Goal: Information Seeking & Learning: Learn about a topic

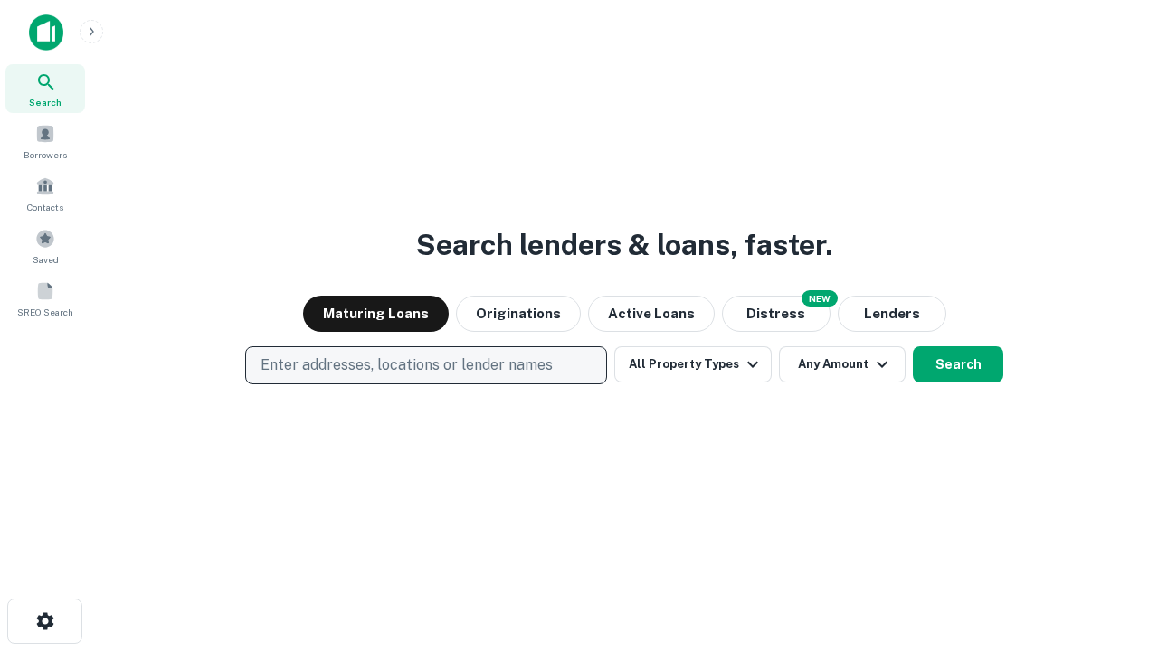
click at [425, 365] on p "Enter addresses, locations or lender names" at bounding box center [406, 366] width 292 height 22
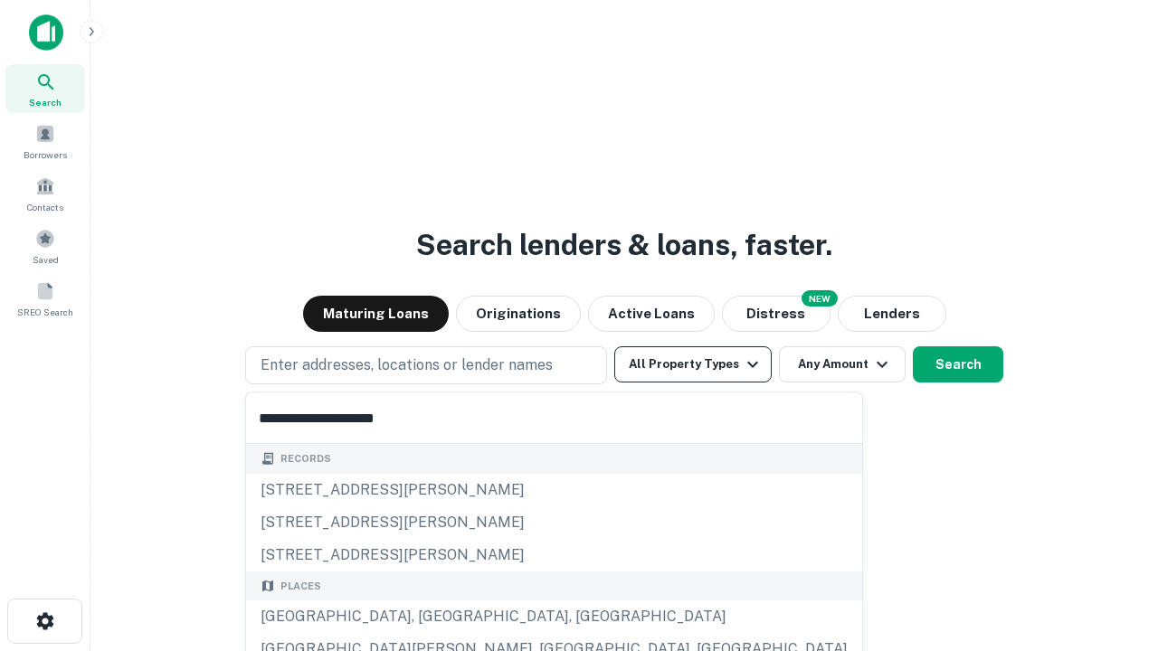
click at [693, 364] on button "All Property Types" at bounding box center [692, 364] width 157 height 36
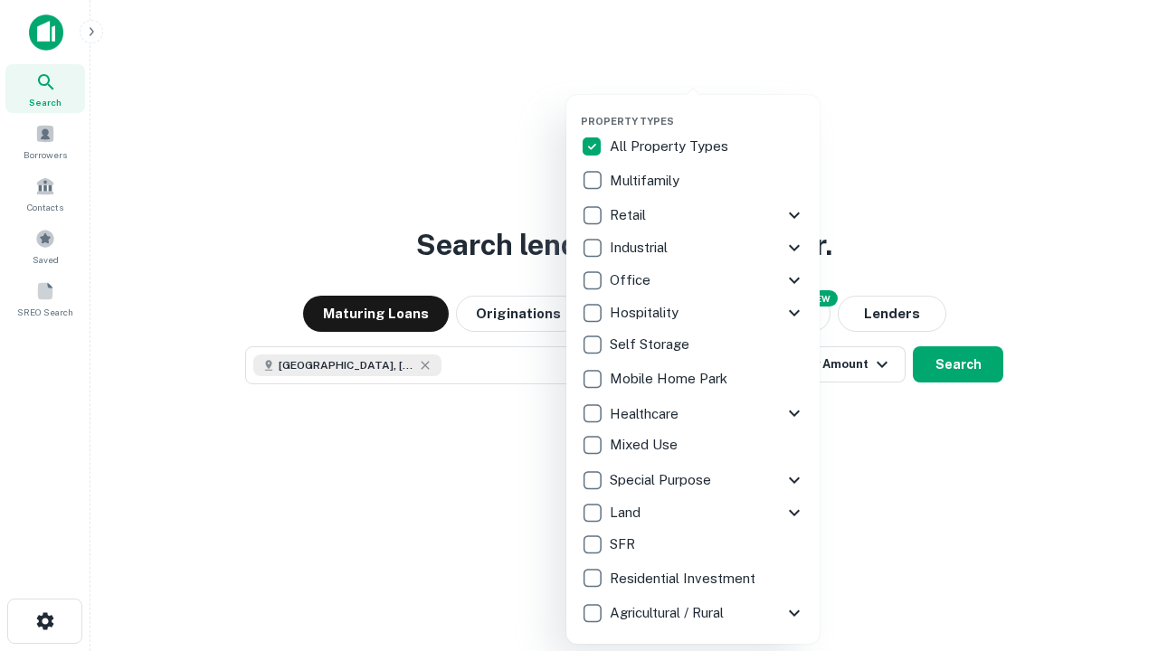
click at [707, 109] on button "button" at bounding box center [707, 109] width 253 height 1
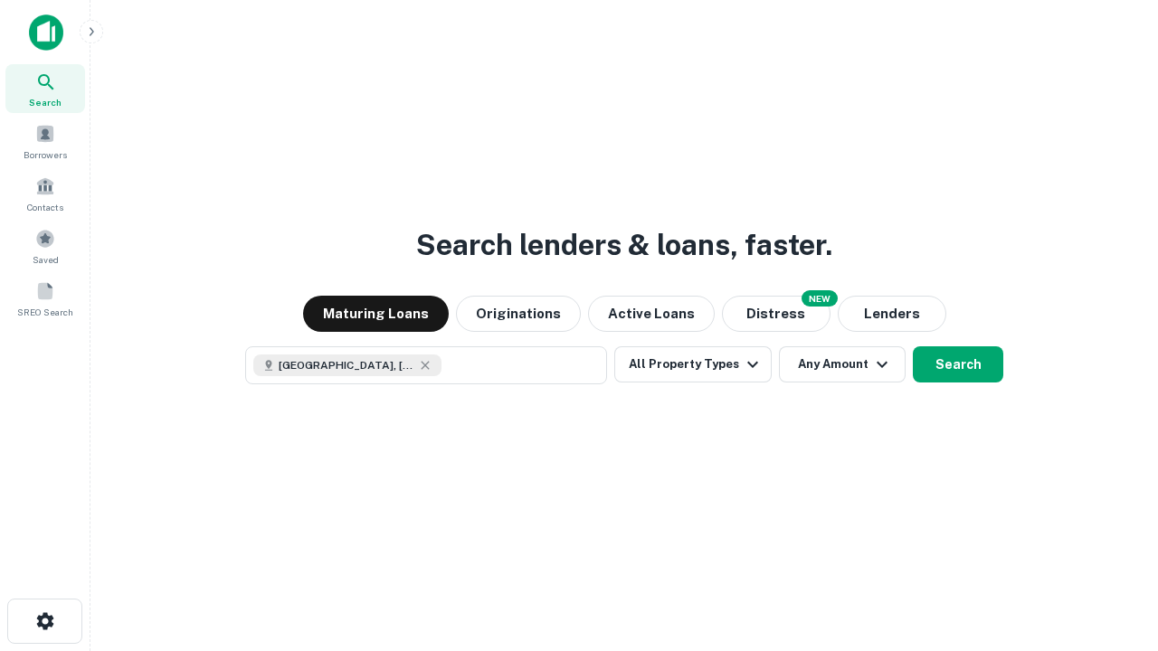
scroll to position [29, 0]
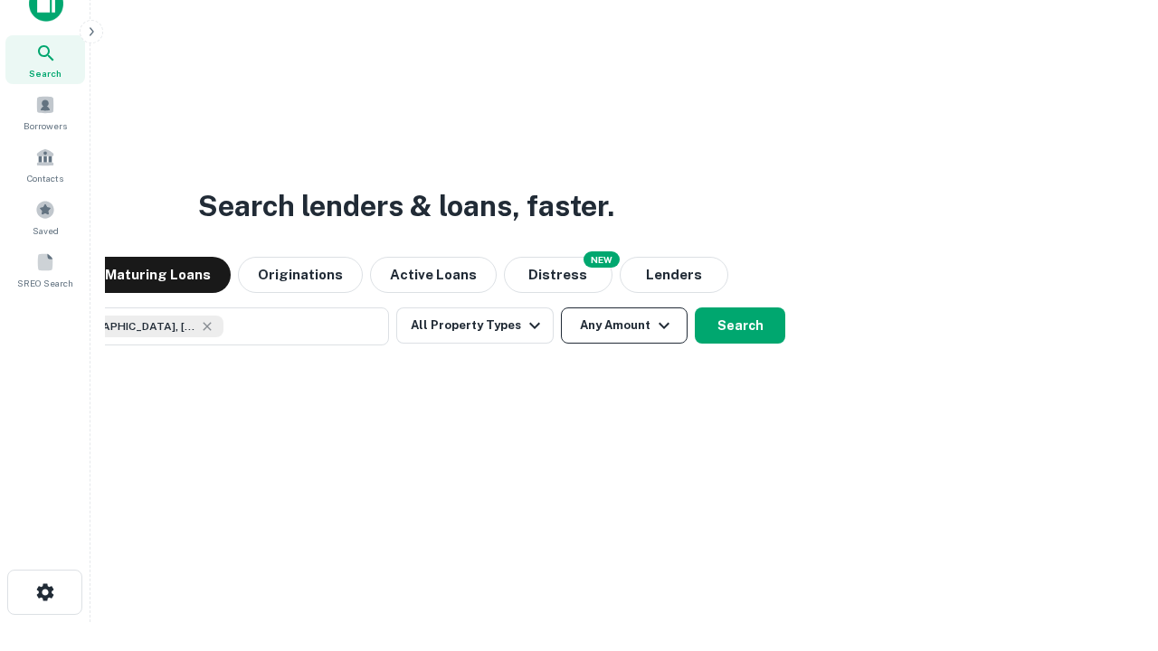
click at [561, 307] on button "Any Amount" at bounding box center [624, 325] width 127 height 36
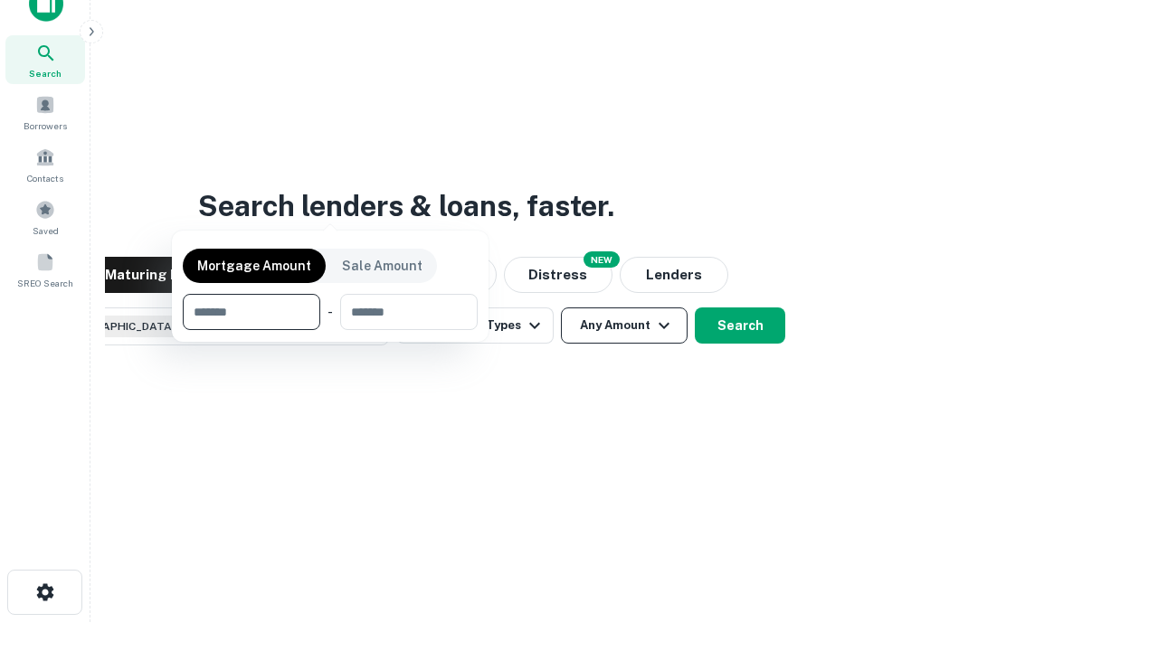
scroll to position [130, 512]
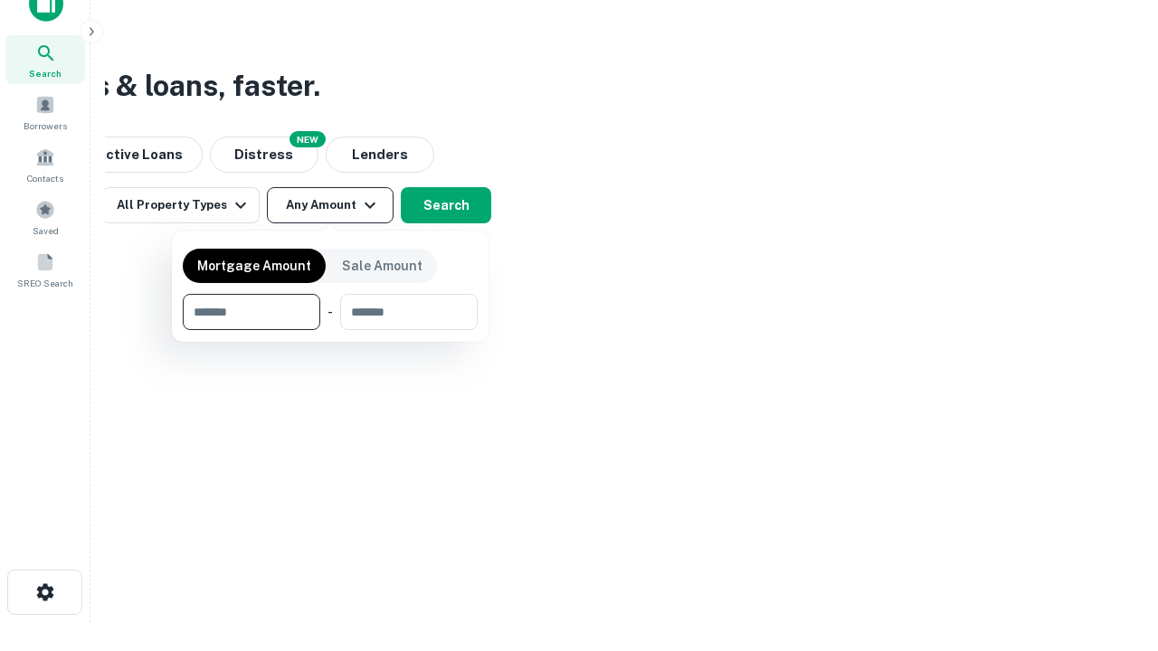
type input "*******"
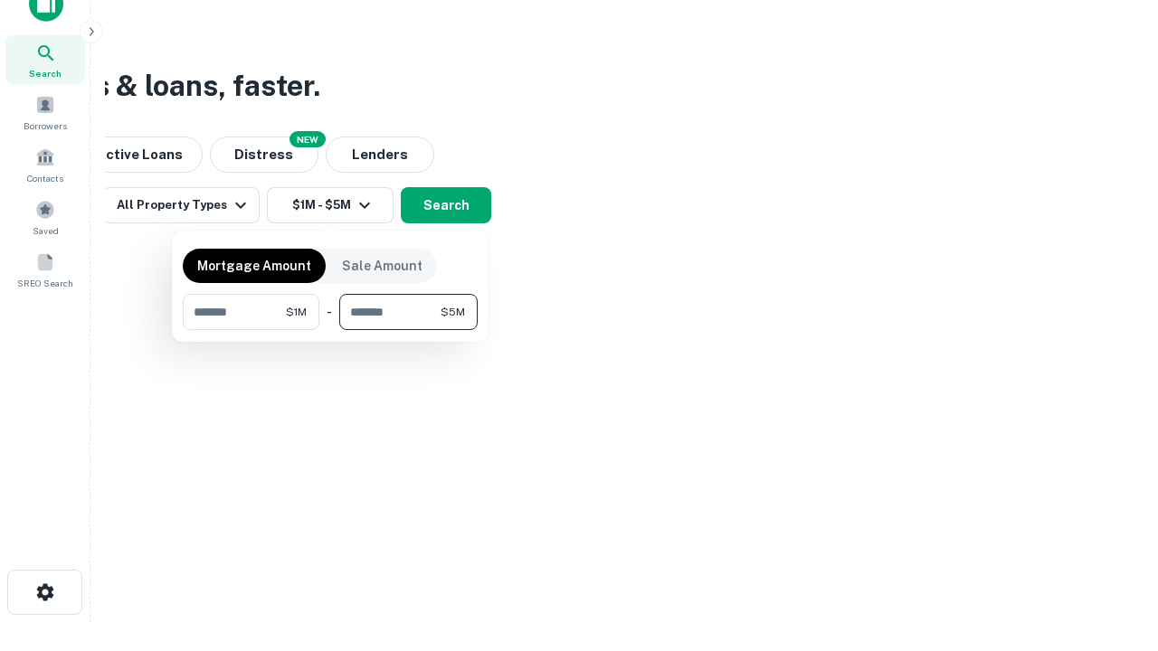
type input "*******"
click at [330, 330] on button "button" at bounding box center [330, 330] width 295 height 1
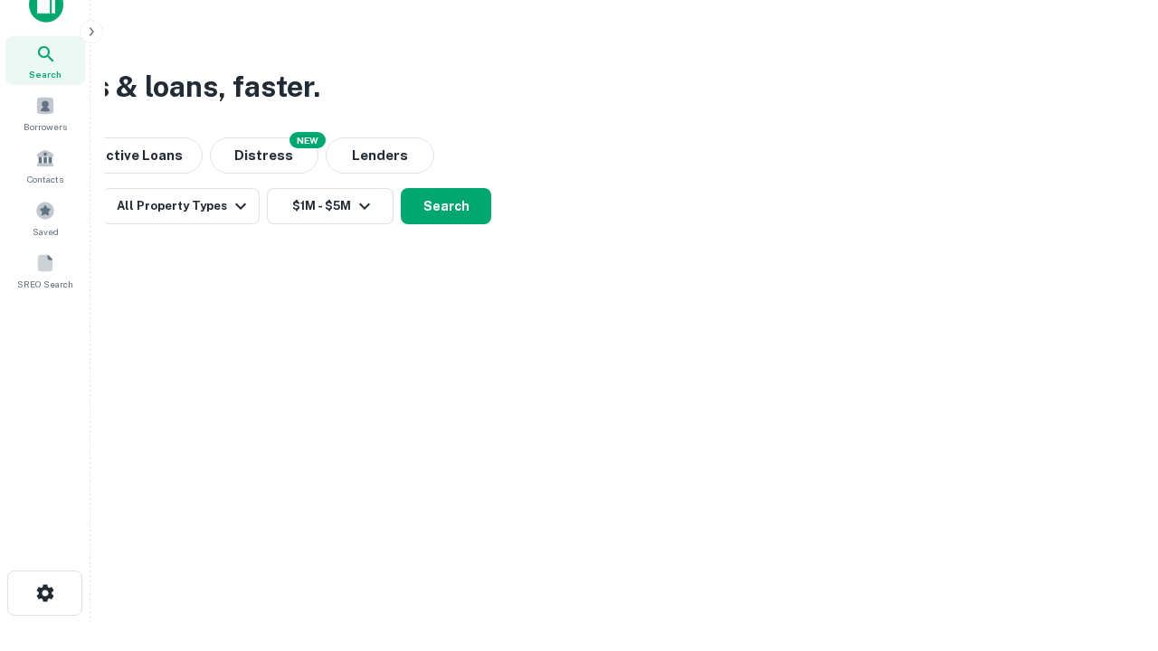
scroll to position [10, 334]
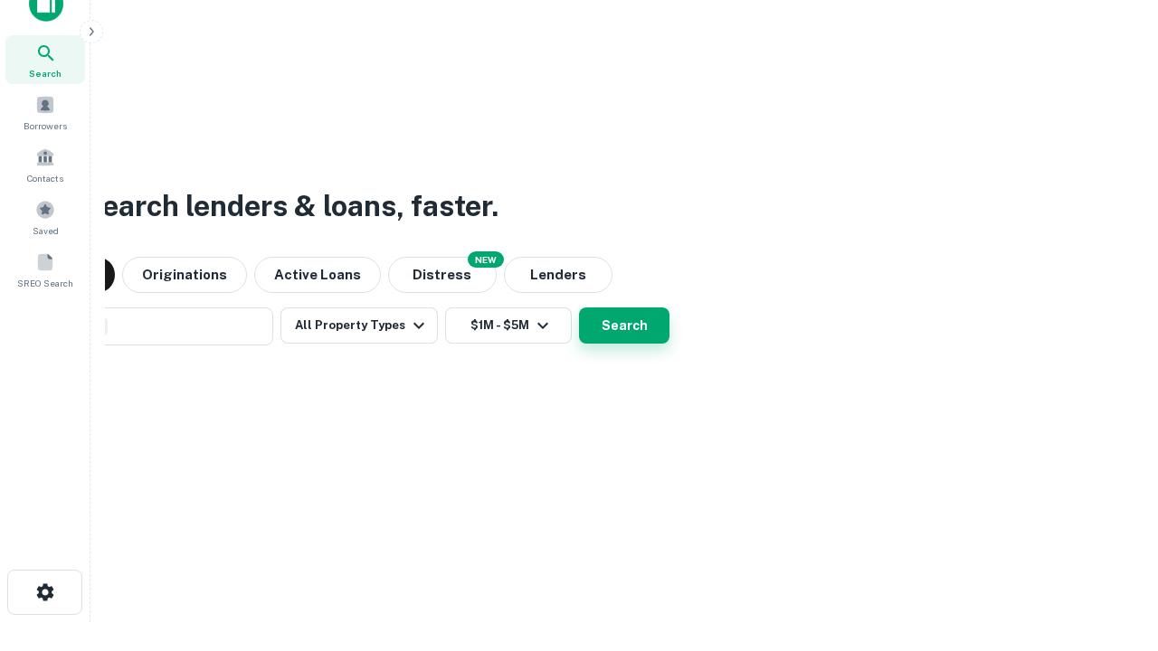
click at [579, 307] on button "Search" at bounding box center [624, 325] width 90 height 36
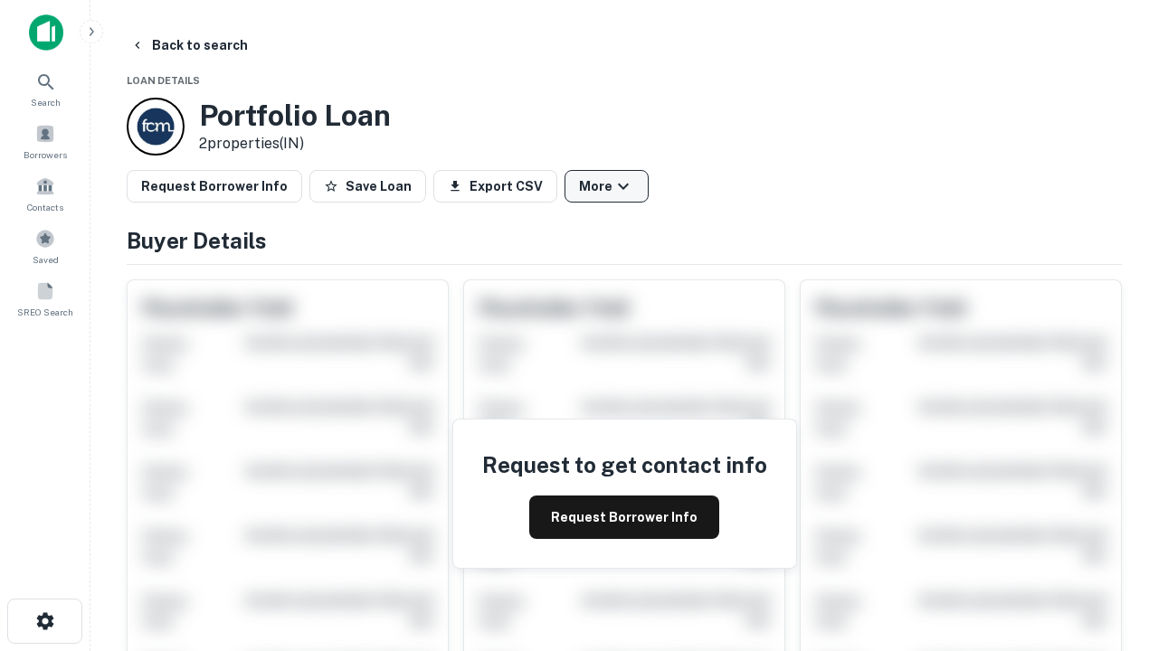
click at [606, 186] on button "More" at bounding box center [606, 186] width 84 height 33
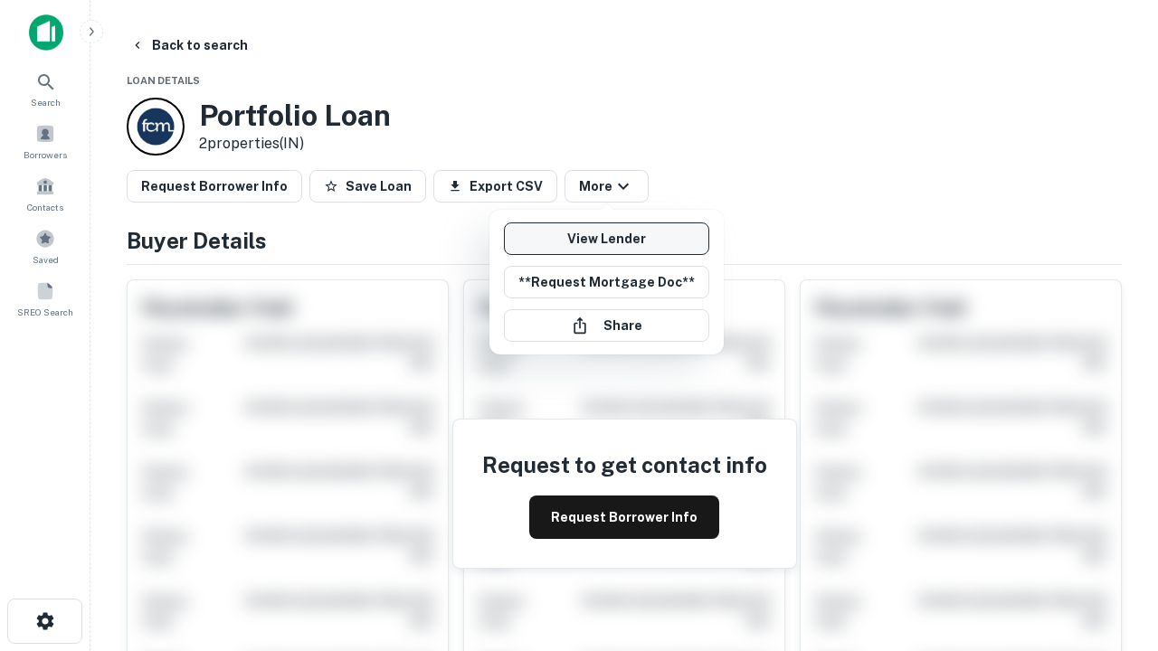
click at [606, 239] on link "View Lender" at bounding box center [606, 238] width 205 height 33
